Goal: Information Seeking & Learning: Learn about a topic

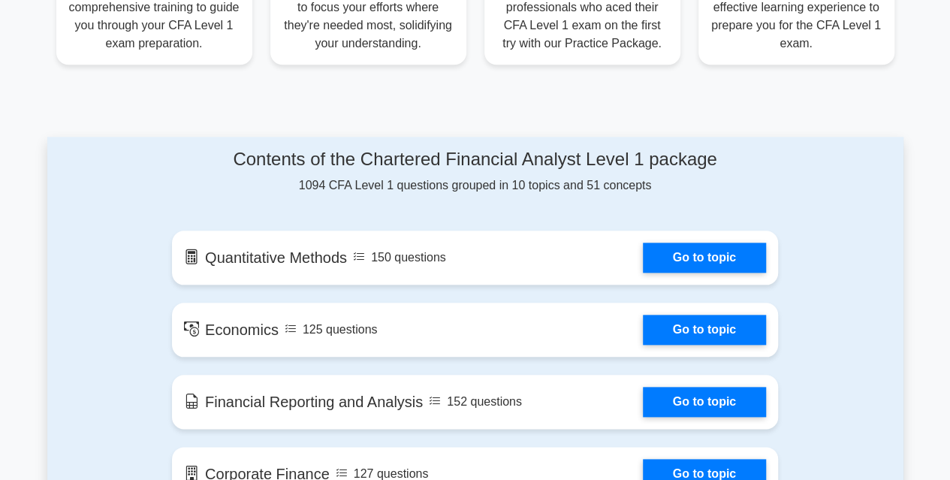
scroll to position [751, 0]
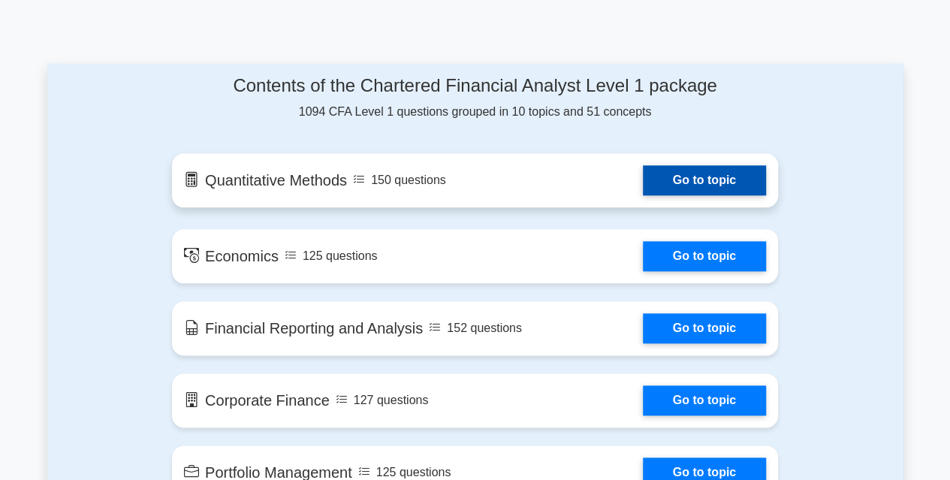
click at [703, 186] on link "Go to topic" at bounding box center [704, 180] width 123 height 30
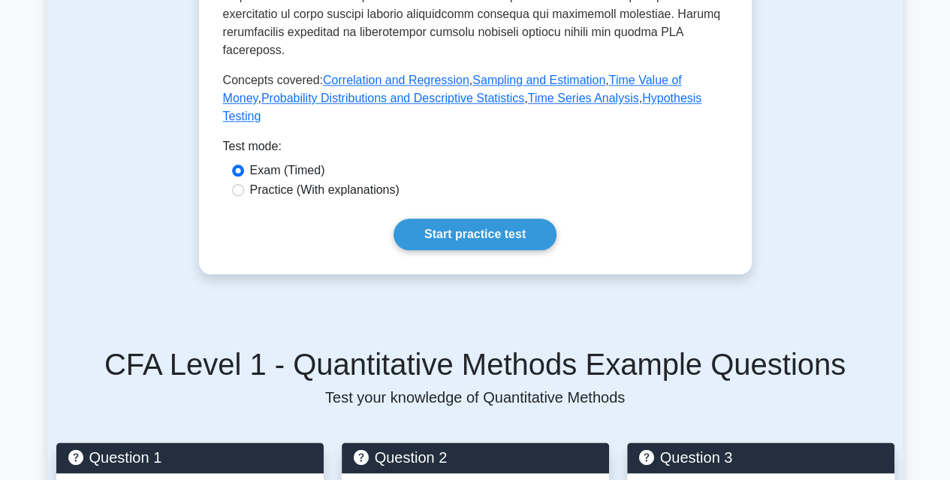
scroll to position [751, 0]
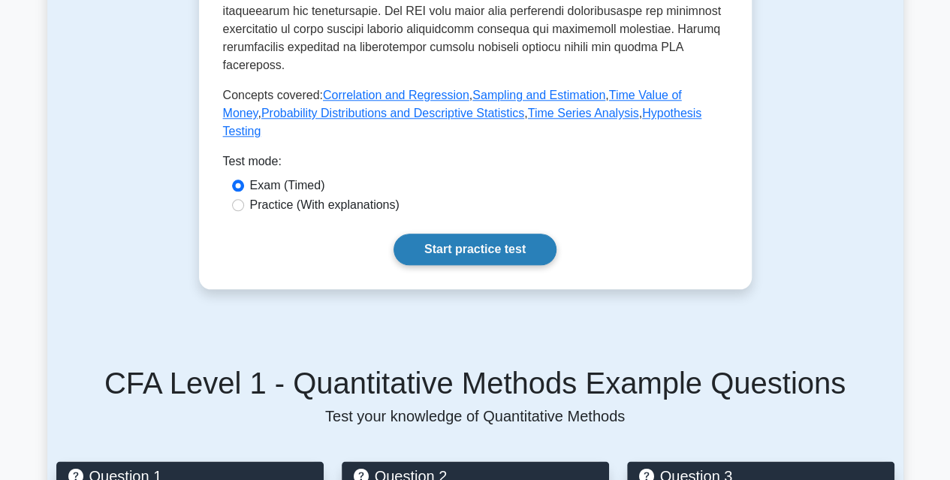
click at [475, 244] on link "Start practice test" at bounding box center [474, 250] width 163 height 32
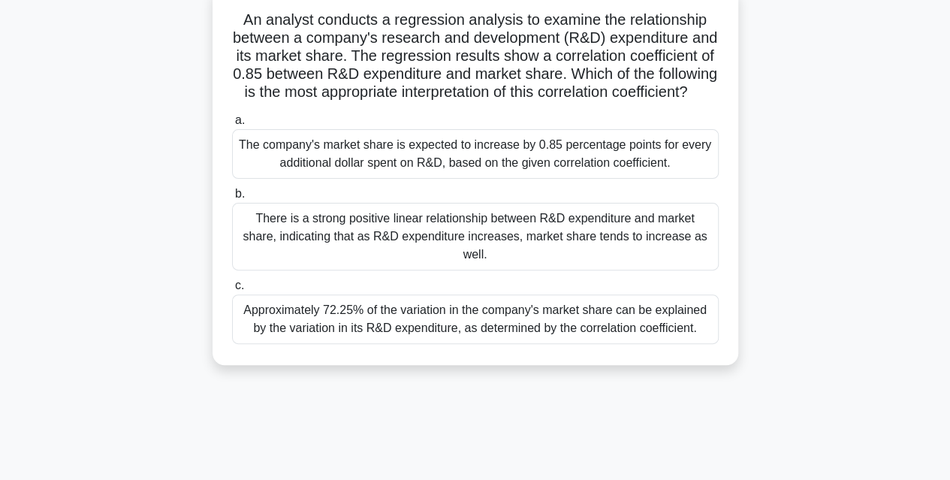
scroll to position [75, 0]
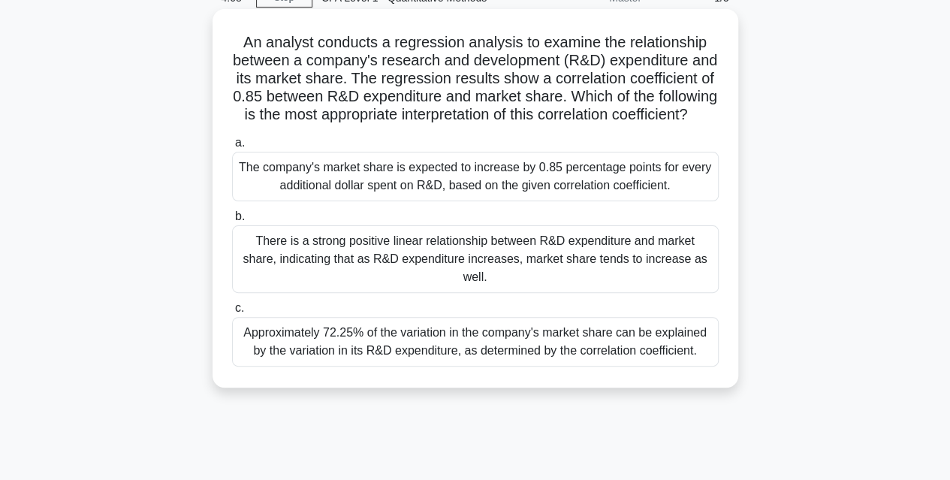
click at [487, 273] on div "There is a strong positive linear relationship between R&D expenditure and mark…" at bounding box center [475, 259] width 487 height 68
click at [232, 222] on input "b. There is a strong positive linear relationship between R&D expenditure and m…" at bounding box center [232, 217] width 0 height 10
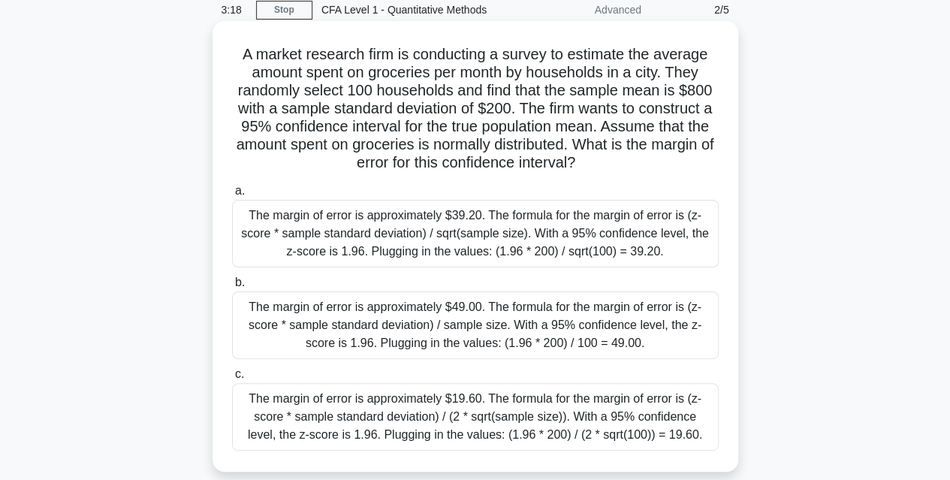
scroll to position [150, 0]
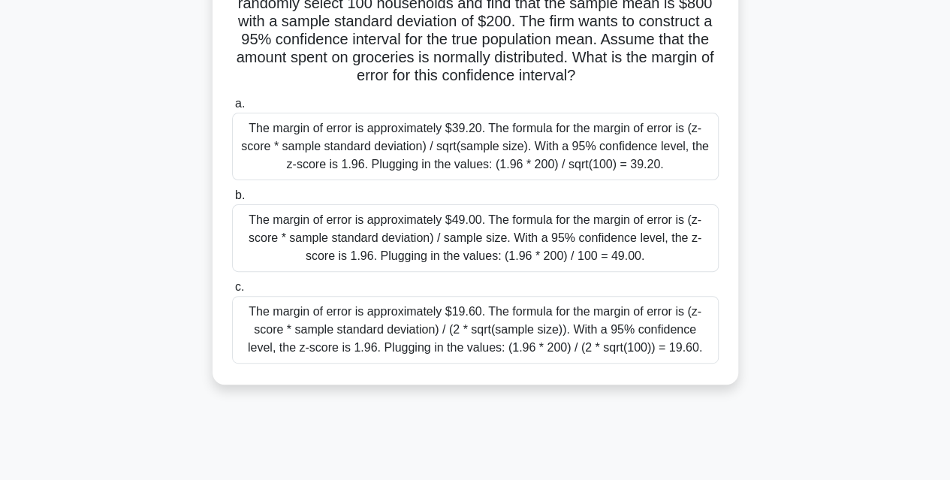
click at [448, 256] on div "The margin of error is approximately $49.00. The formula for the margin of erro…" at bounding box center [475, 238] width 487 height 68
click at [232, 200] on input "b. The margin of error is approximately $49.00. The formula for the margin of e…" at bounding box center [232, 196] width 0 height 10
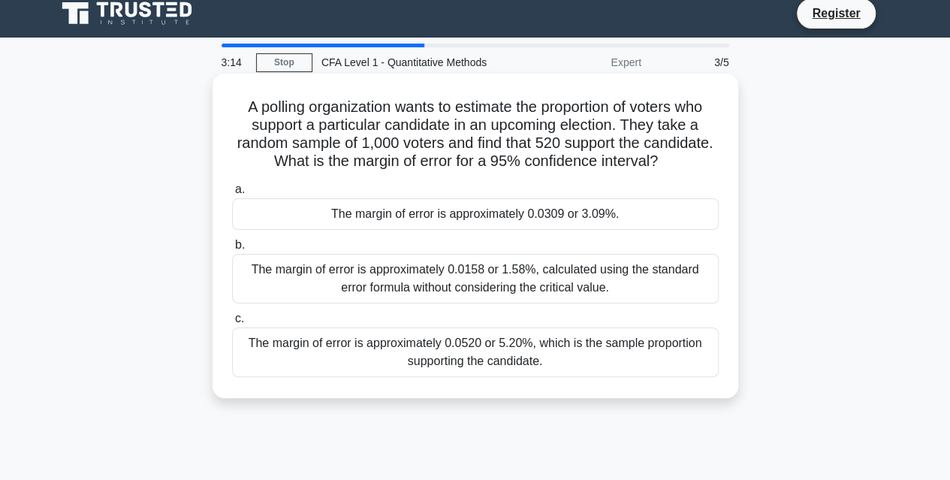
scroll to position [0, 0]
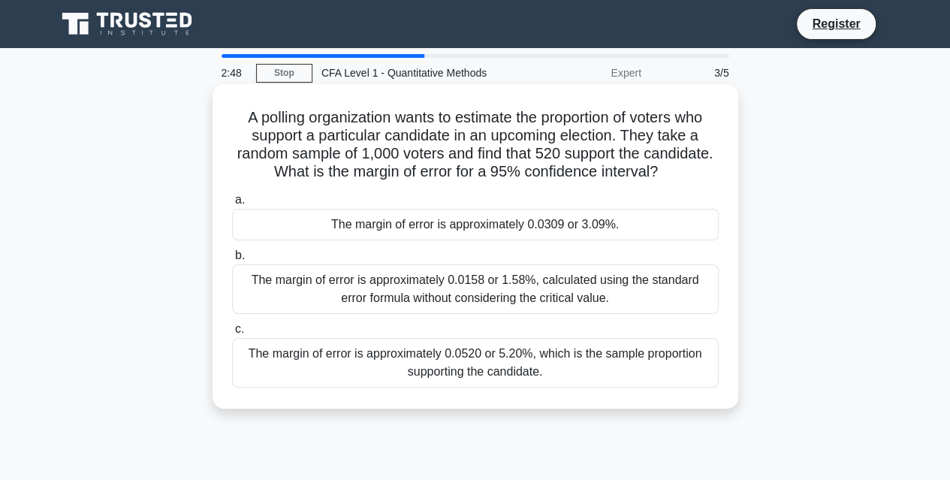
click at [631, 223] on div "The margin of error is approximately 0.0309 or 3.09%." at bounding box center [475, 225] width 487 height 32
click at [232, 205] on input "a. The margin of error is approximately 0.0309 or 3.09%." at bounding box center [232, 200] width 0 height 10
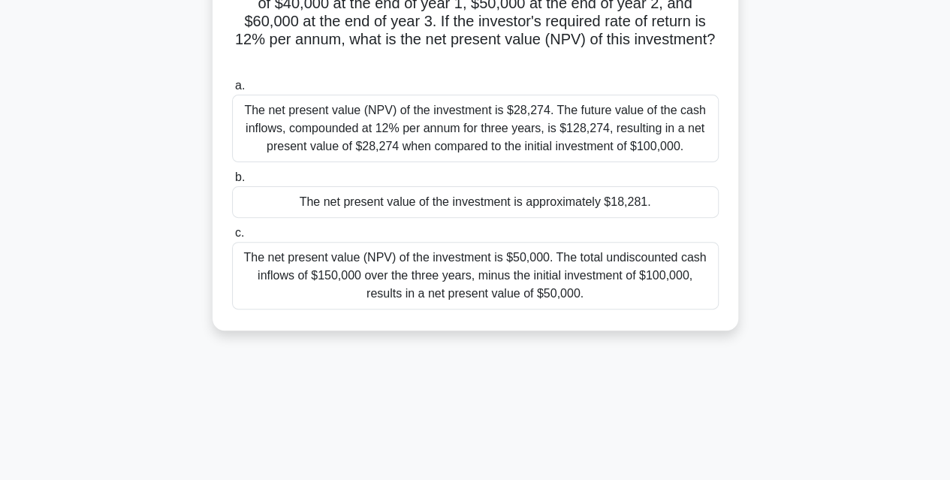
click at [634, 206] on div "The net present value of the investment is approximately $18,281." at bounding box center [475, 202] width 487 height 32
click at [232, 182] on input "b. The net present value of the investment is approximately $18,281." at bounding box center [232, 178] width 0 height 10
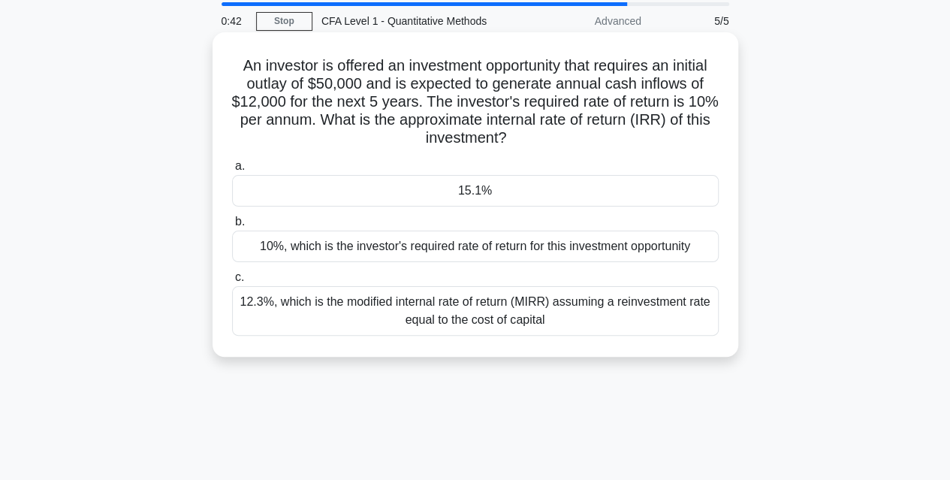
scroll to position [75, 0]
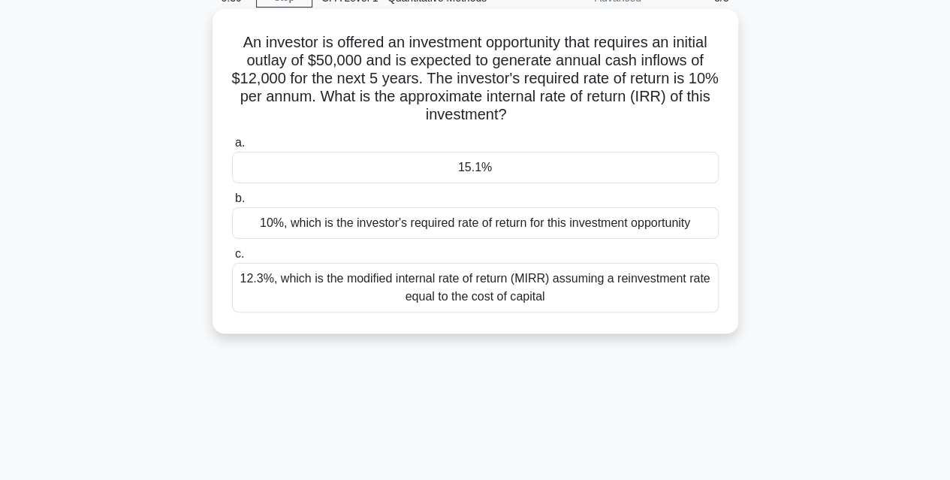
click at [532, 227] on div "10%, which is the investor's required rate of return for this investment opport…" at bounding box center [475, 223] width 487 height 32
click at [232, 203] on input "b. 10%, which is the investor's required rate of return for this investment opp…" at bounding box center [232, 199] width 0 height 10
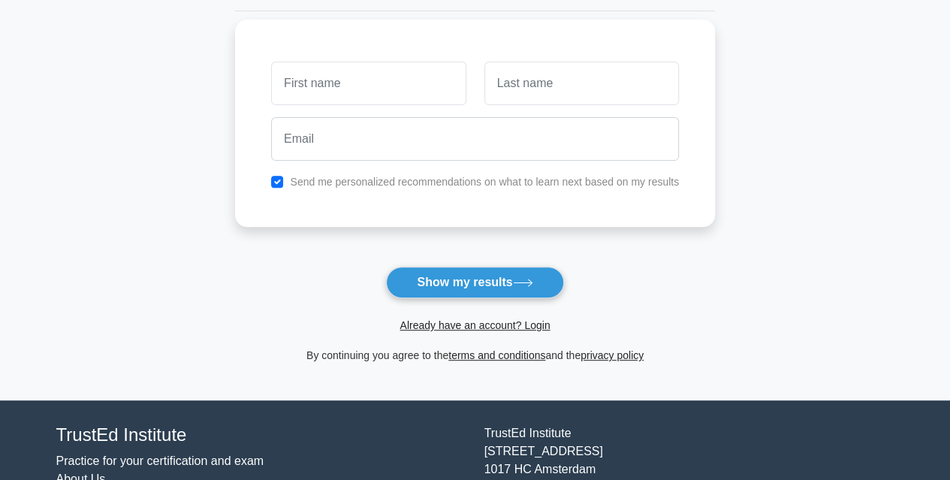
scroll to position [122, 0]
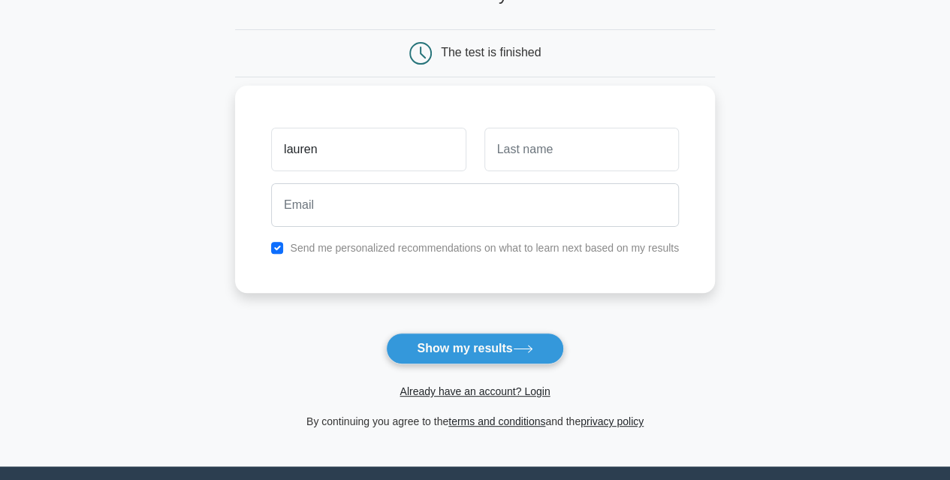
type input "lauren"
type input "molina"
click at [275, 246] on input "checkbox" at bounding box center [277, 248] width 12 height 12
checkbox input "false"
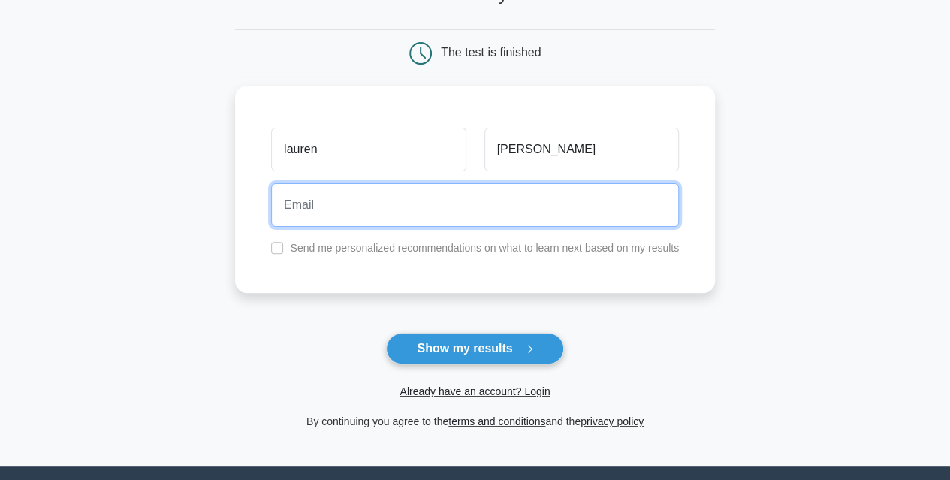
click at [306, 212] on input "email" at bounding box center [475, 205] width 408 height 44
type input "laurenmolaburto@gmail.com"
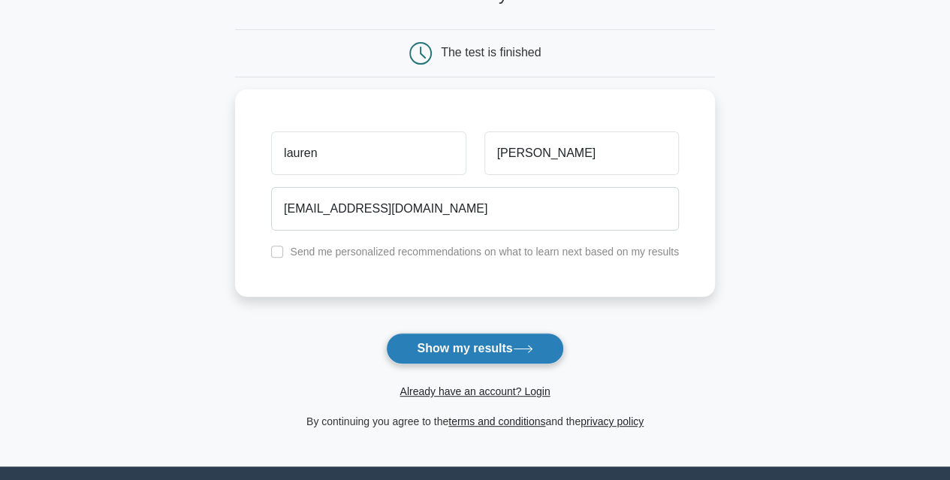
click at [503, 339] on button "Show my results" at bounding box center [474, 349] width 177 height 32
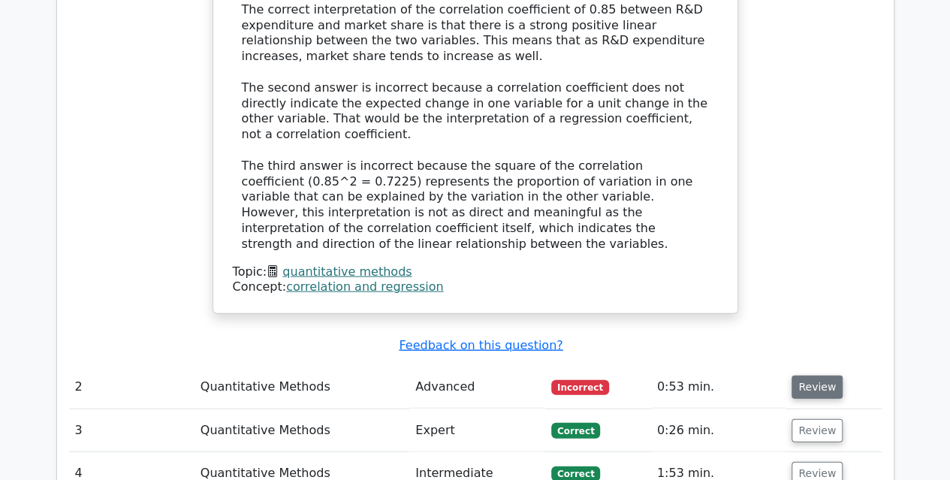
scroll to position [1727, 0]
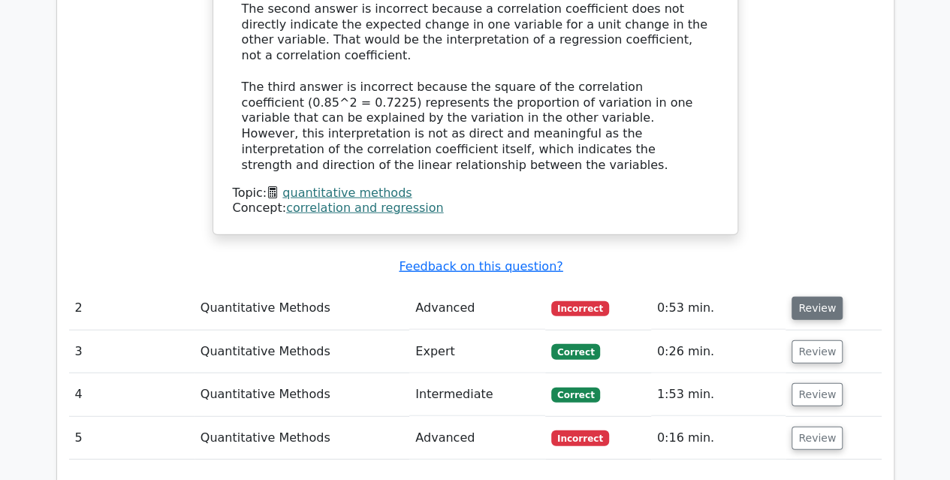
click at [830, 297] on button "Review" at bounding box center [816, 308] width 51 height 23
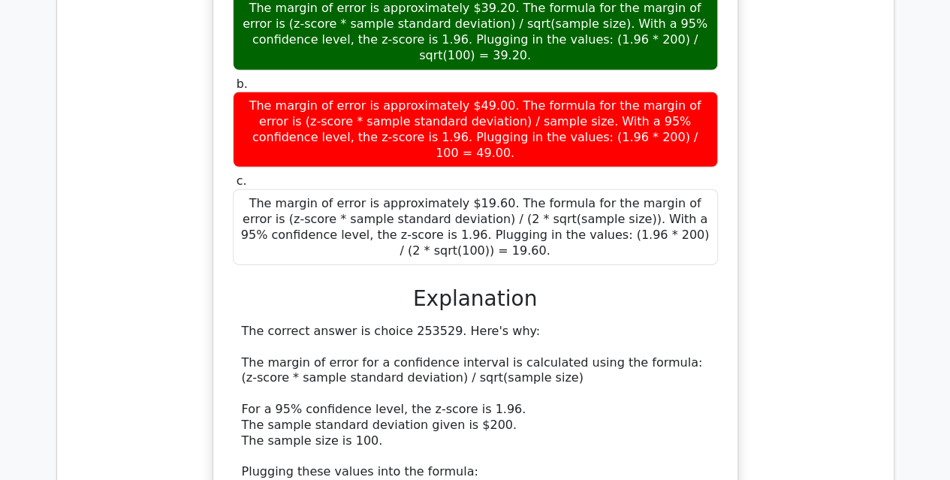
scroll to position [2553, 0]
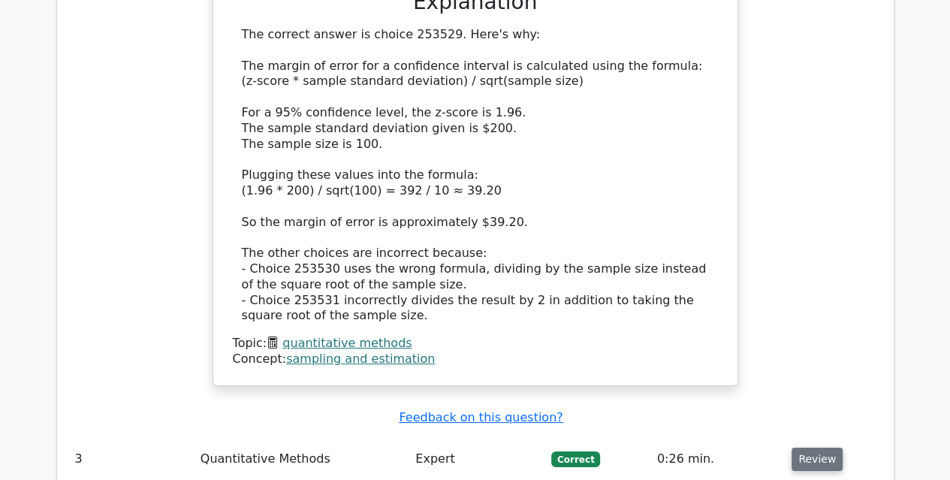
click at [818, 448] on button "Review" at bounding box center [816, 459] width 51 height 23
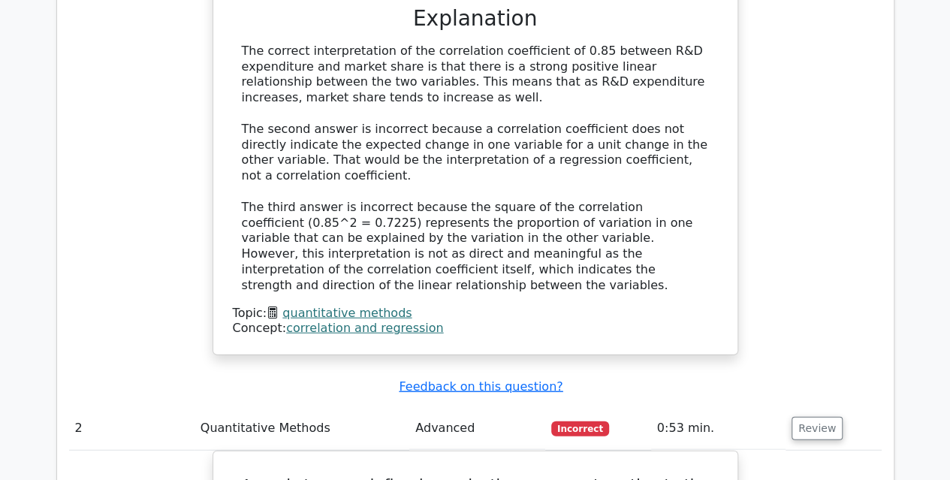
scroll to position [1802, 0]
